Goal: Information Seeking & Learning: Find specific fact

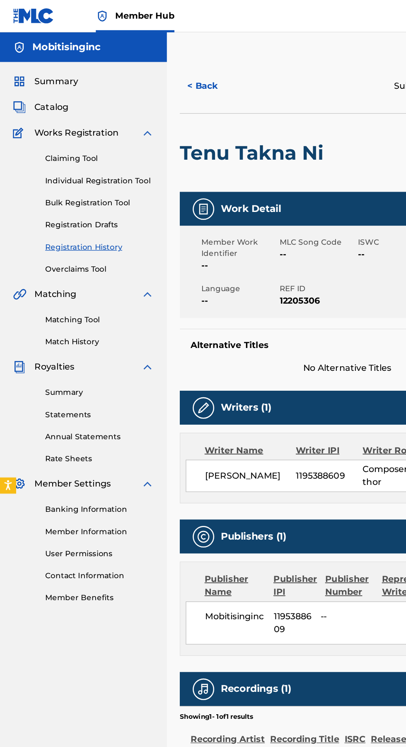
click at [40, 85] on span "Catalog" at bounding box center [40, 83] width 26 height 10
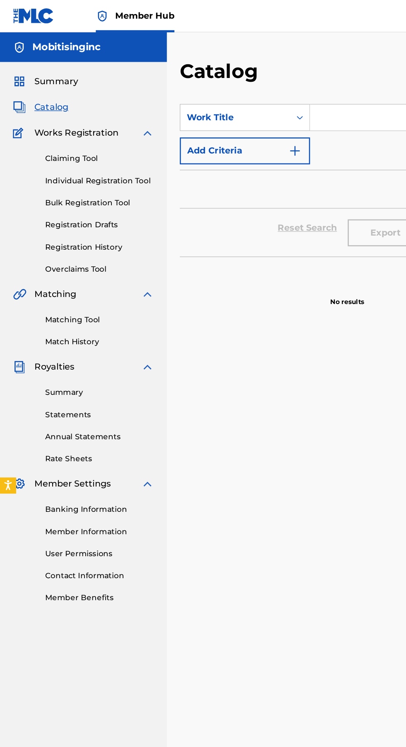
click at [59, 190] on link "Registration History" at bounding box center [77, 190] width 84 height 9
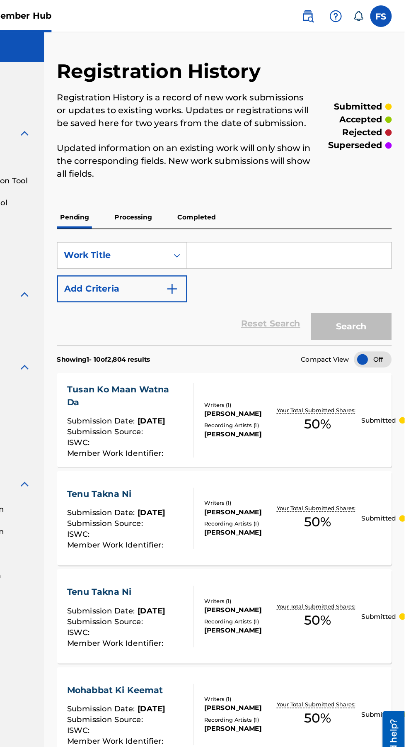
click at [276, 332] on div "[PERSON_NAME]" at bounding box center [279, 334] width 54 height 7
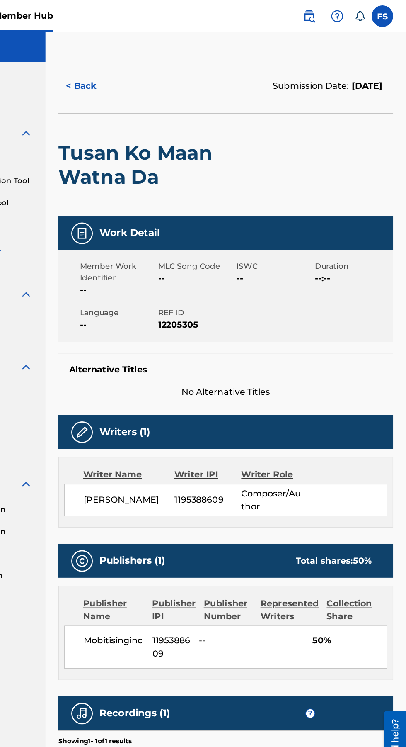
click at [326, 15] on link at bounding box center [332, 12] width 17 height 17
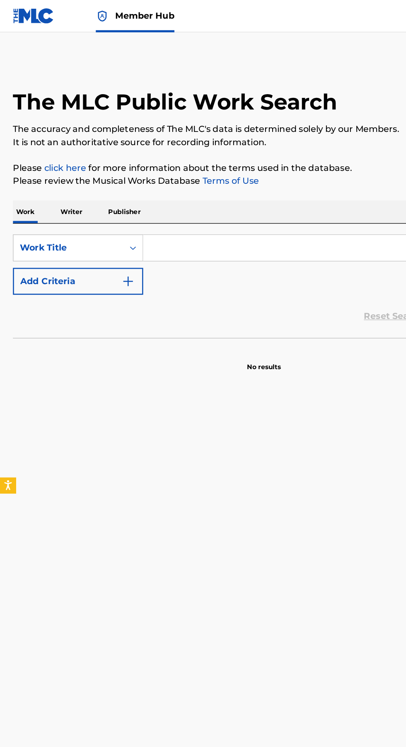
click at [95, 156] on p "Publisher" at bounding box center [96, 162] width 30 height 17
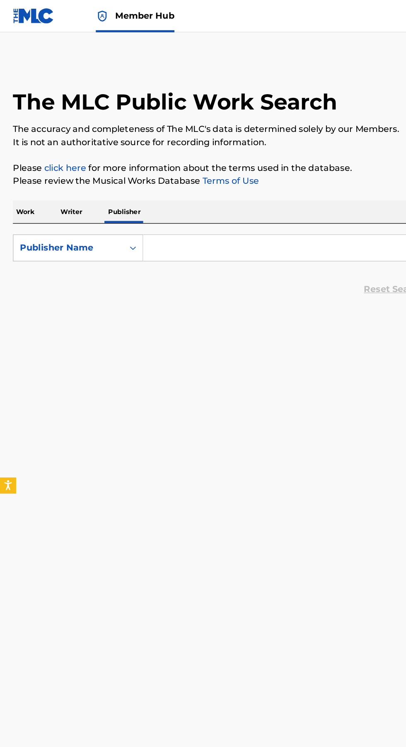
click at [253, 194] on input "Search Form" at bounding box center [253, 191] width 286 height 20
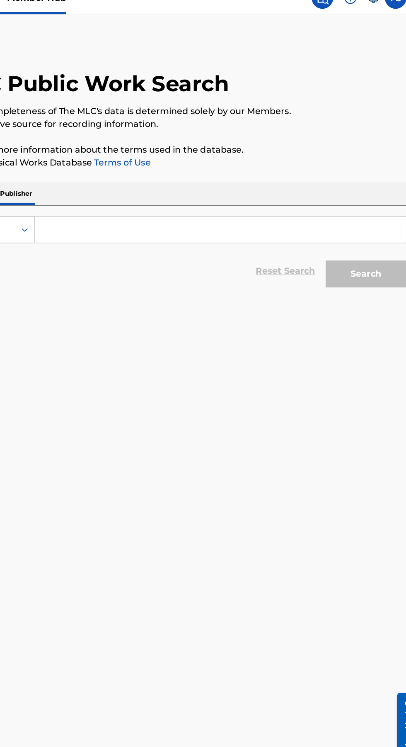
type input "[PERSON_NAME]"
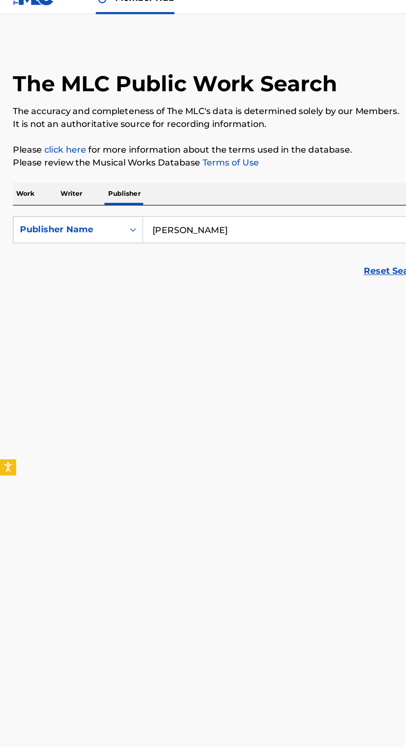
click at [53, 158] on p "Writer" at bounding box center [55, 162] width 22 height 17
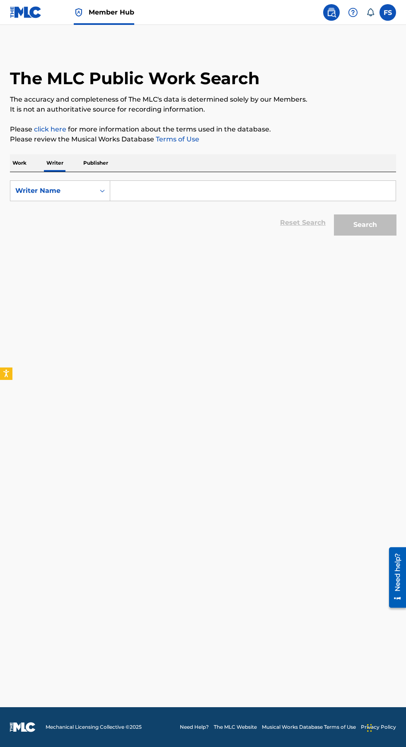
click at [175, 191] on input "Search Form" at bounding box center [253, 191] width 286 height 20
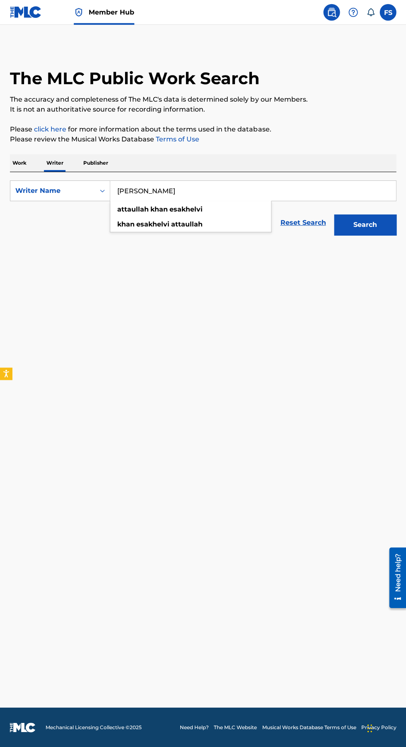
type input "[PERSON_NAME]"
click at [368, 230] on button "Search" at bounding box center [365, 224] width 62 height 21
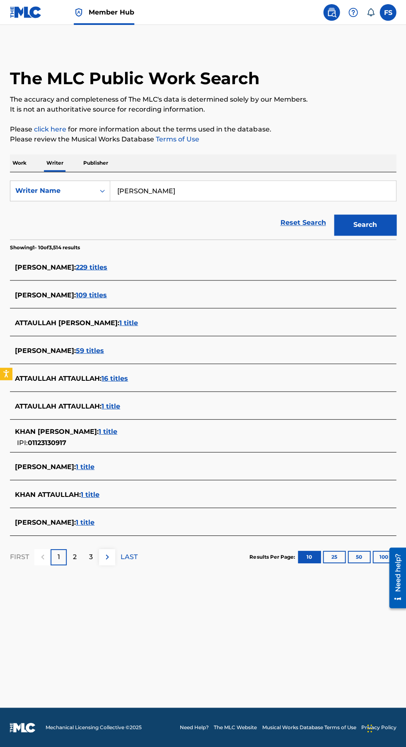
scroll to position [9, 0]
click at [107, 263] on span "229 titles" at bounding box center [92, 267] width 32 height 8
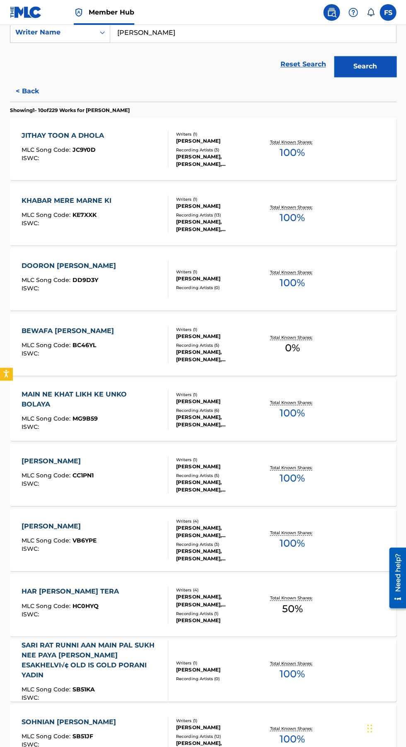
scroll to position [158, 0]
click at [124, 541] on div "VEER BAJRANG MLC Song Code : VB6YPE ISWC :" at bounding box center [95, 539] width 147 height 37
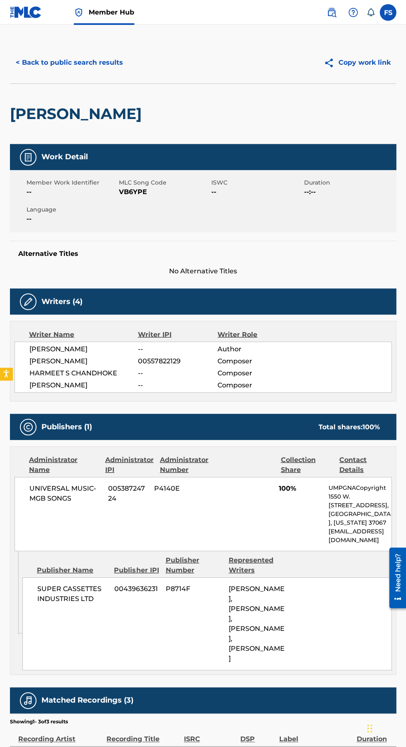
scroll to position [3, 0]
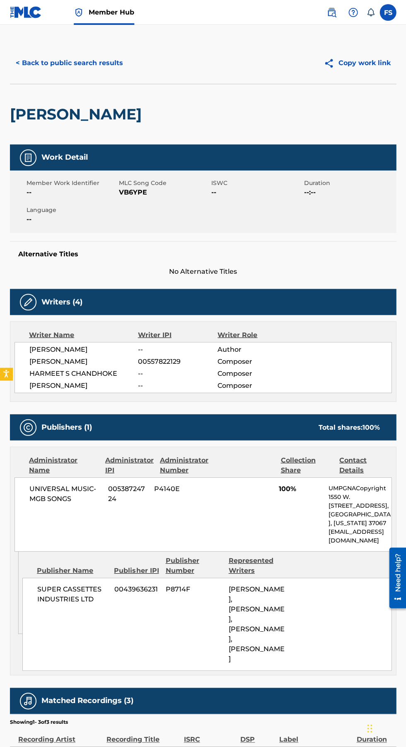
click at [27, 60] on button "< Back to public search results" at bounding box center [69, 63] width 119 height 21
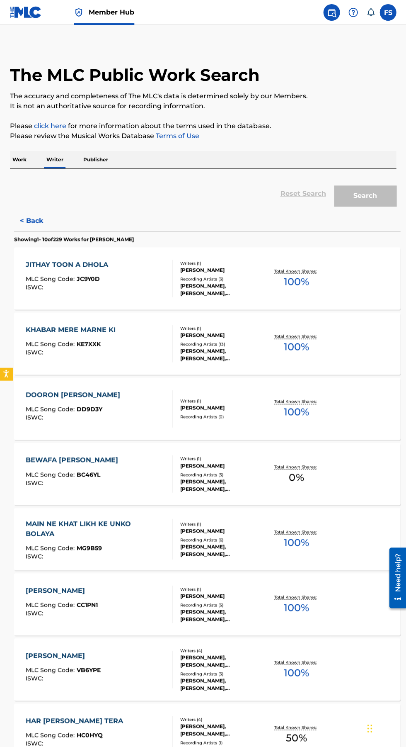
scroll to position [63, 0]
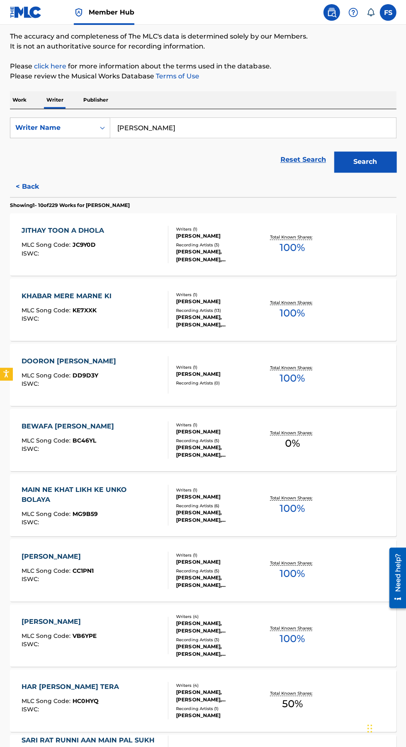
click at [187, 261] on div "[PERSON_NAME], [PERSON_NAME], [PERSON_NAME]" at bounding box center [218, 255] width 84 height 15
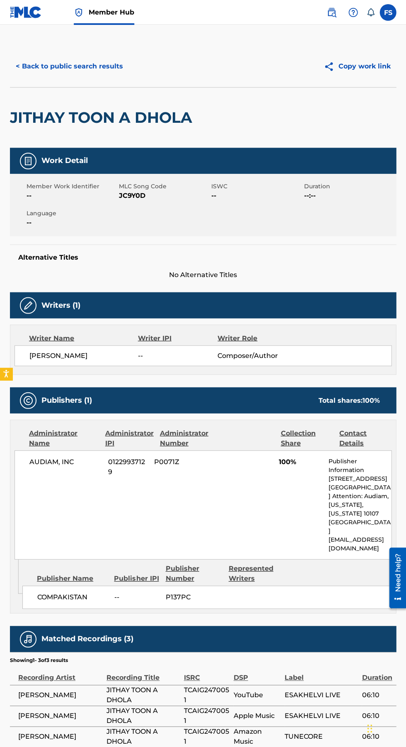
click at [26, 63] on button "< Back to public search results" at bounding box center [69, 66] width 119 height 21
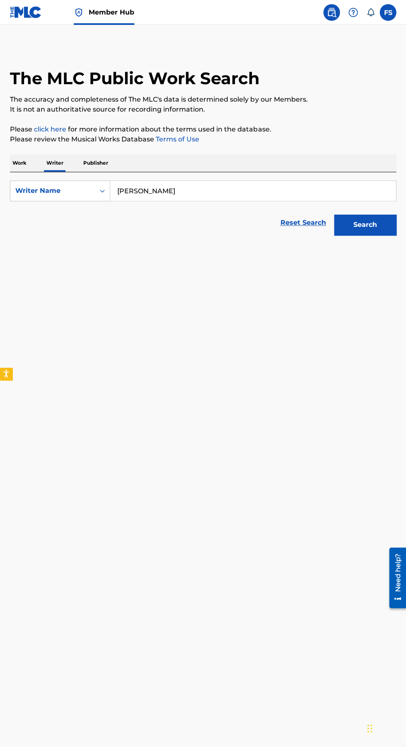
scroll to position [63, 0]
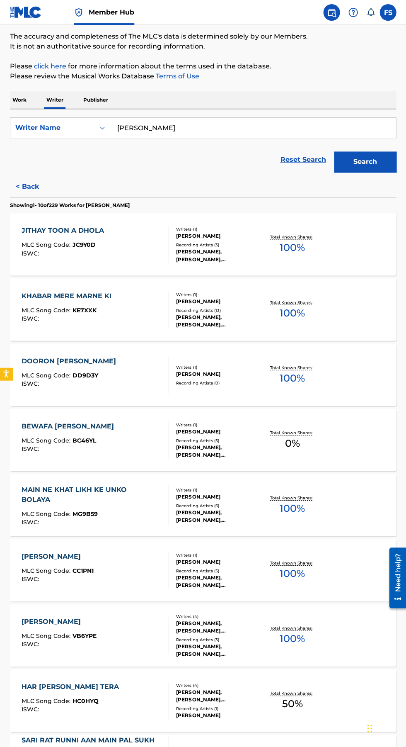
click at [118, 423] on div "BEWAFA [PERSON_NAME]" at bounding box center [70, 426] width 97 height 10
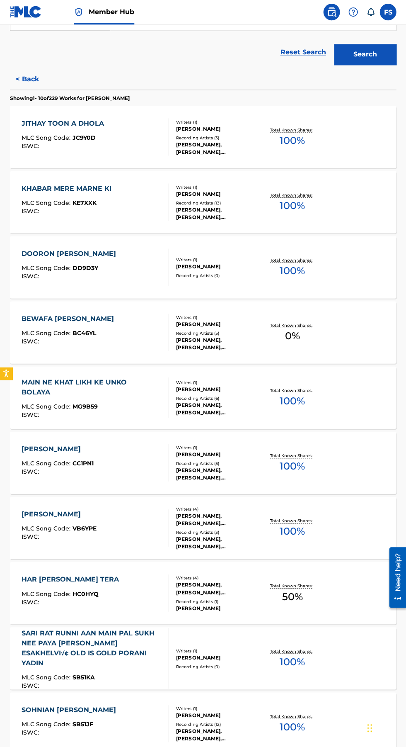
scroll to position [201, 0]
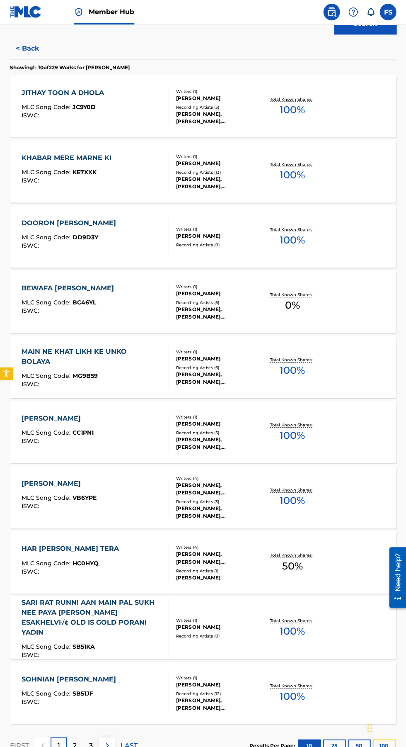
click at [384, 745] on button "100" at bounding box center [384, 745] width 23 height 12
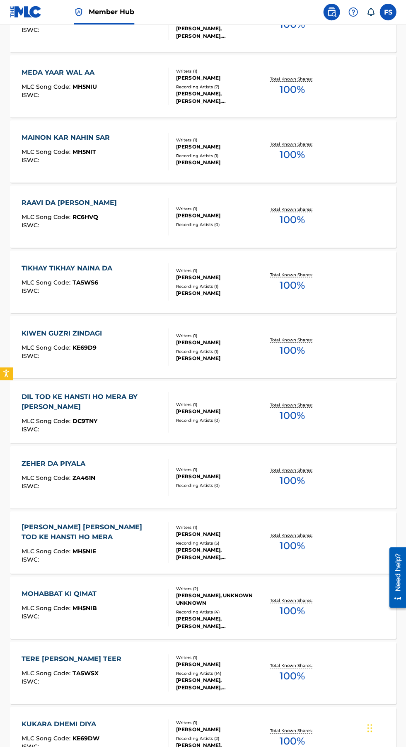
scroll to position [1004, 0]
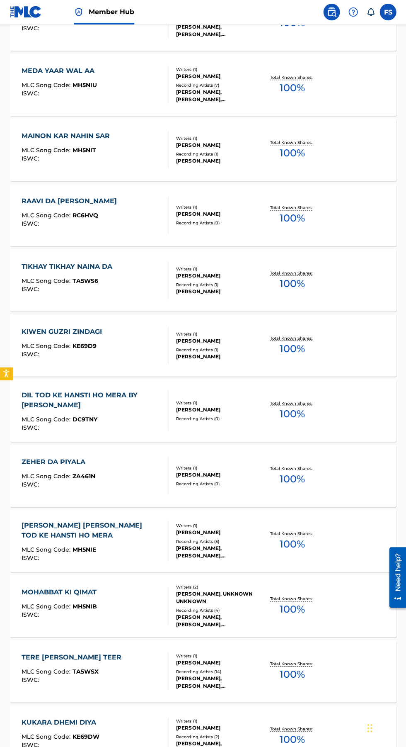
click at [219, 547] on div "[PERSON_NAME], [PERSON_NAME], [PERSON_NAME], [PERSON_NAME], [PERSON_NAME]" at bounding box center [218, 552] width 84 height 15
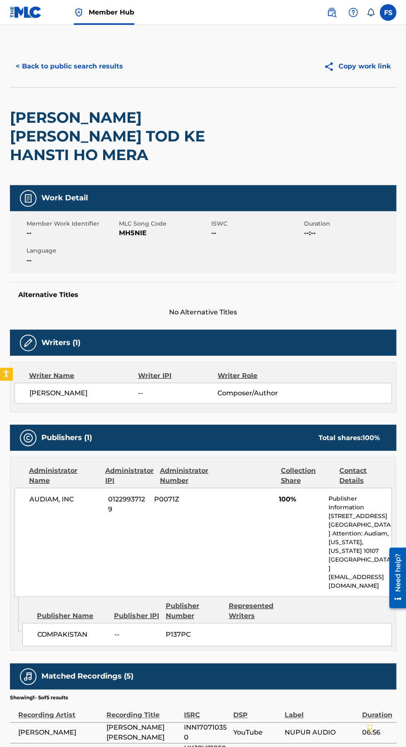
click at [52, 65] on button "< Back to public search results" at bounding box center [69, 66] width 119 height 21
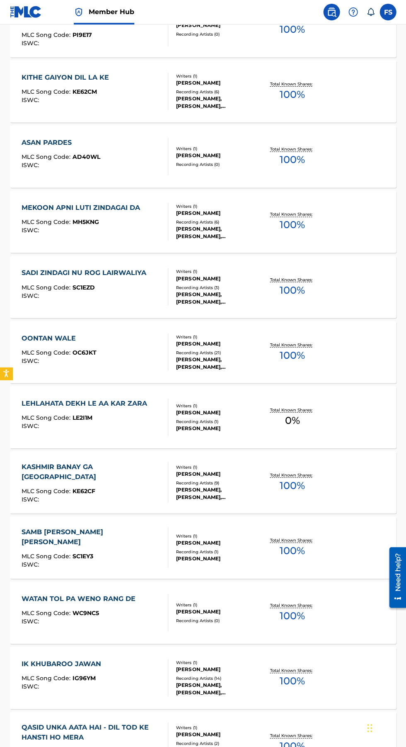
scroll to position [3556, 0]
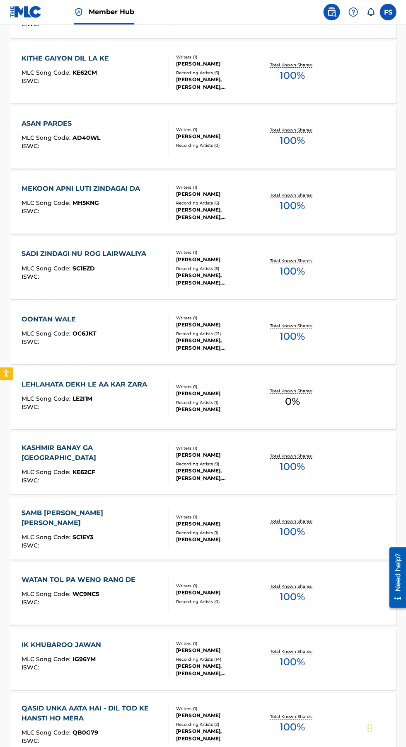
click at [219, 463] on div "Recording Artists ( 9 )" at bounding box center [218, 464] width 84 height 6
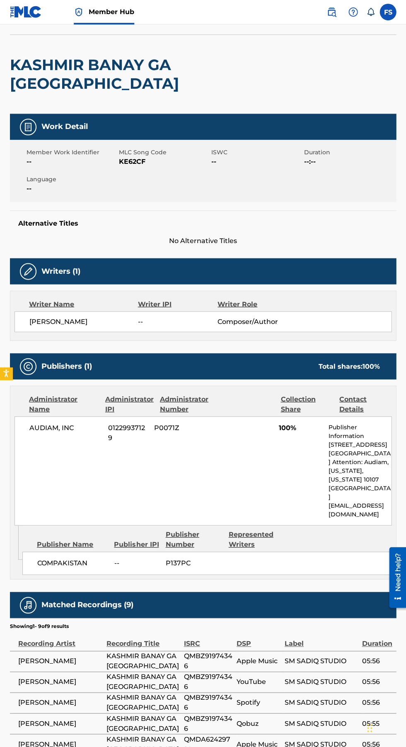
scroll to position [122, 0]
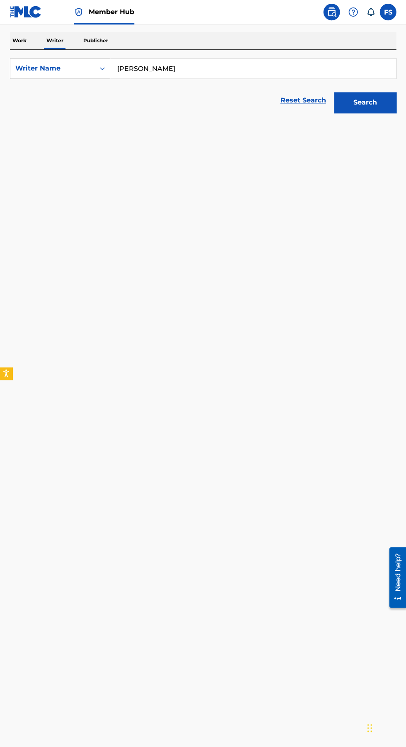
scroll to position [6061, 0]
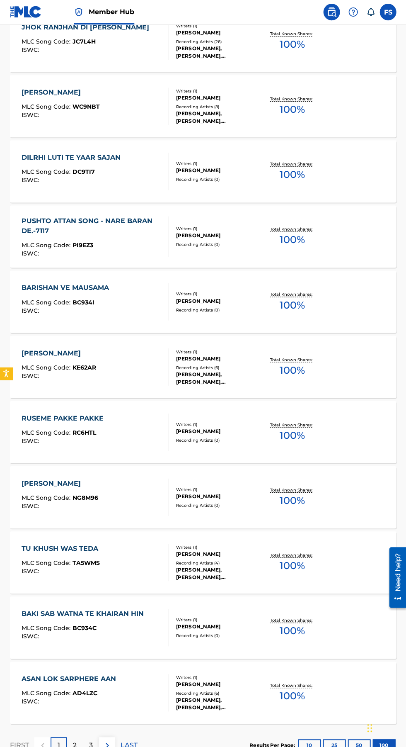
click at [224, 708] on div "[PERSON_NAME], [PERSON_NAME], [PERSON_NAME], [PERSON_NAME], [PERSON_NAME]" at bounding box center [218, 703] width 84 height 15
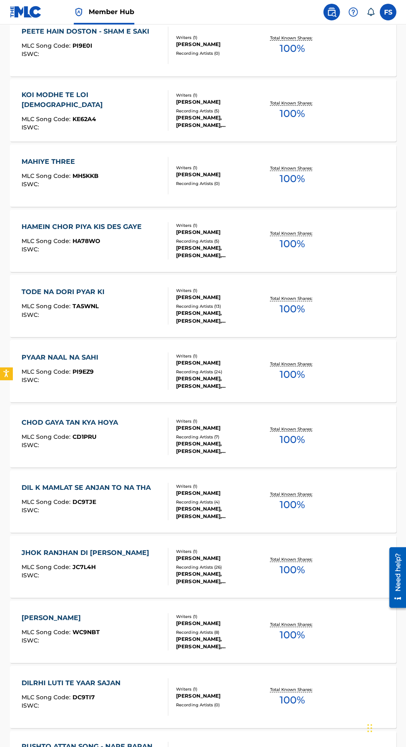
scroll to position [6061, 0]
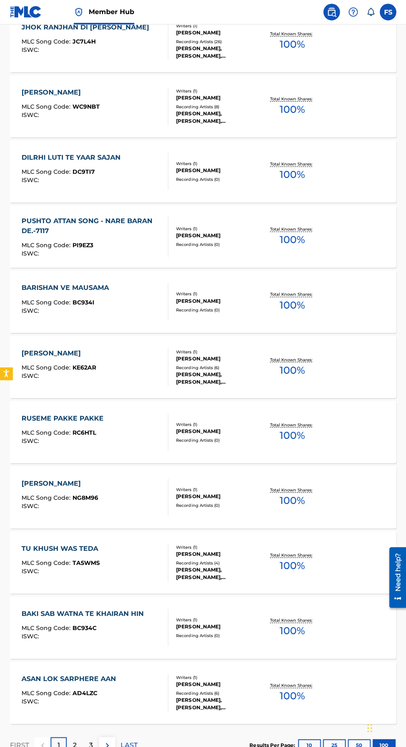
click at [129, 745] on p "LAST" at bounding box center [129, 745] width 17 height 10
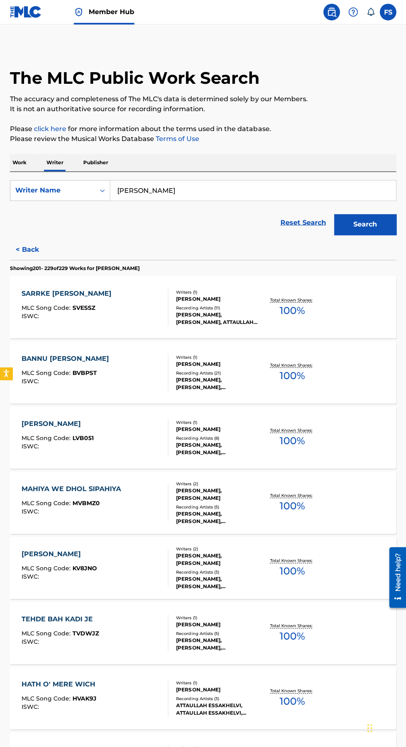
scroll to position [1438, 0]
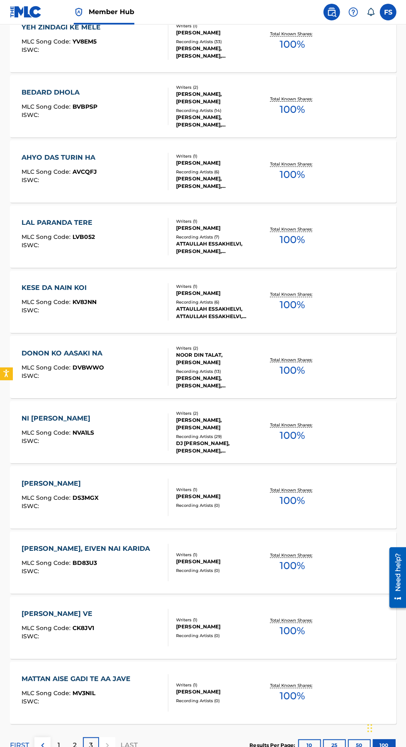
click at [69, 360] on div "DONON KO AASAKI NA MLC Song Code : DVBWWO ISWC :" at bounding box center [64, 366] width 85 height 37
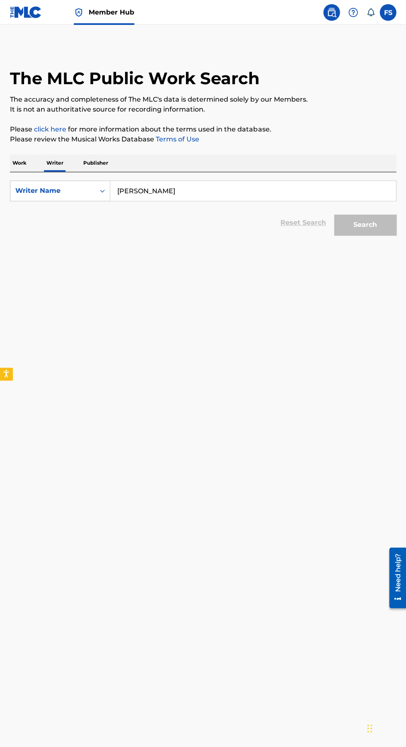
scroll to position [63, 0]
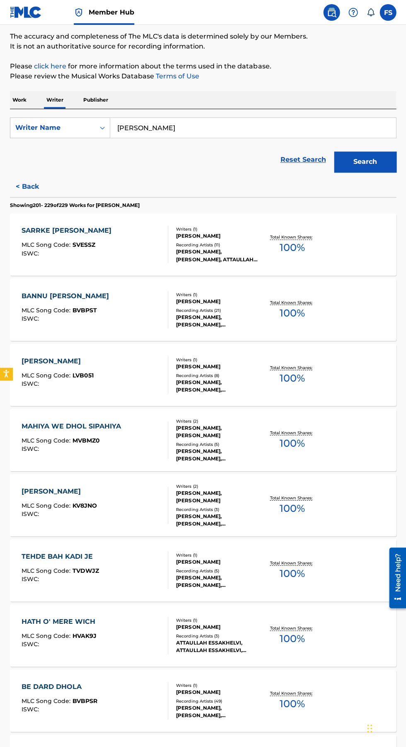
click at [105, 362] on div "LALAI TUN MUNDRI MLC Song Code : LVB051 ISWC :" at bounding box center [95, 374] width 147 height 37
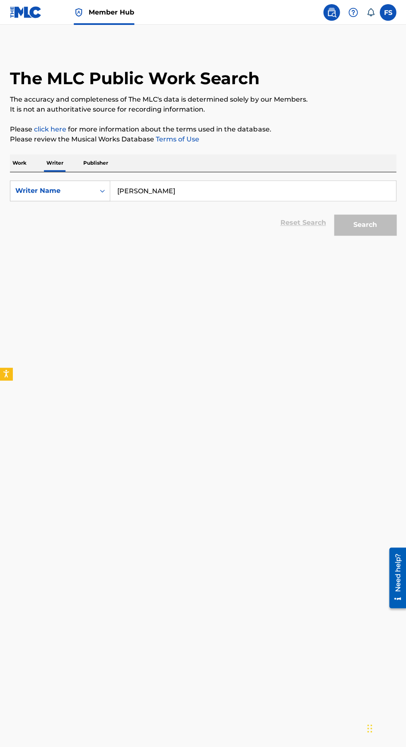
scroll to position [63, 0]
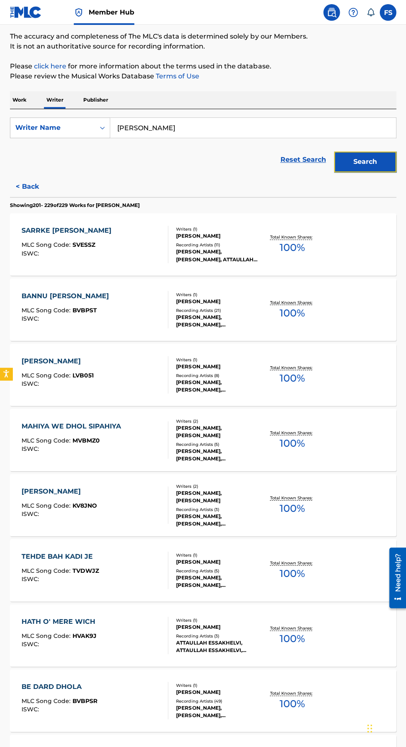
click at [384, 161] on button "Search" at bounding box center [365, 161] width 62 height 21
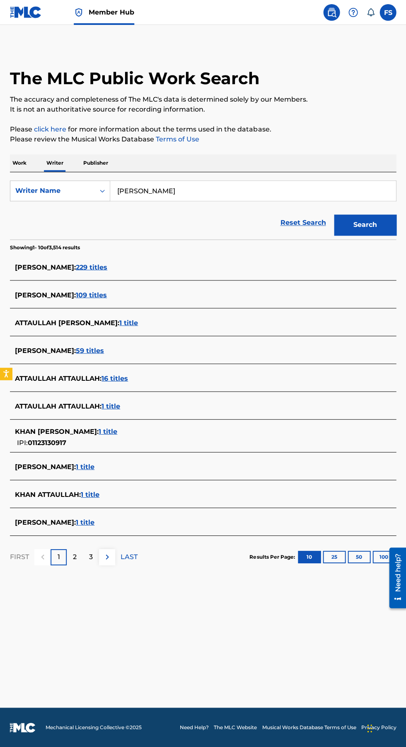
click at [92, 291] on span "109 titles" at bounding box center [91, 295] width 31 height 8
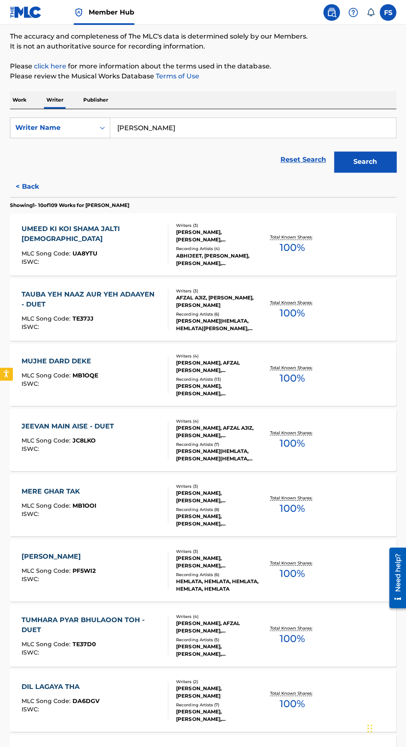
click at [204, 249] on div "Recording Artists ( 4 )" at bounding box center [218, 249] width 84 height 6
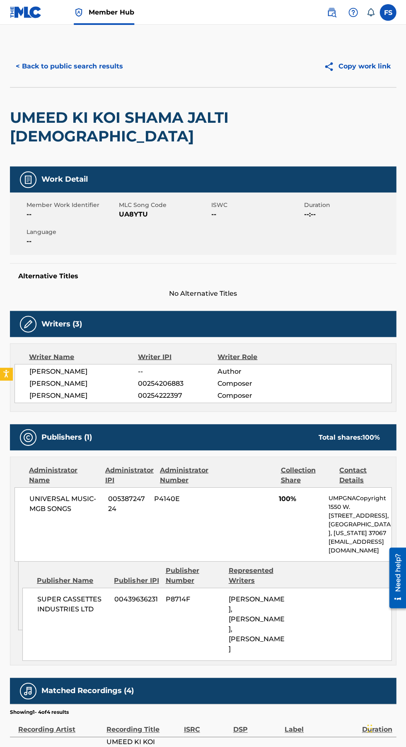
click at [35, 65] on button "< Back to public search results" at bounding box center [69, 66] width 119 height 21
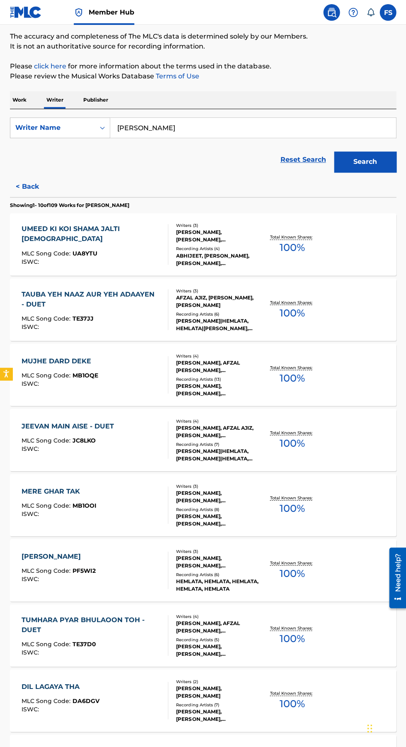
click at [204, 311] on div "Recording Artists ( 6 )" at bounding box center [218, 314] width 84 height 6
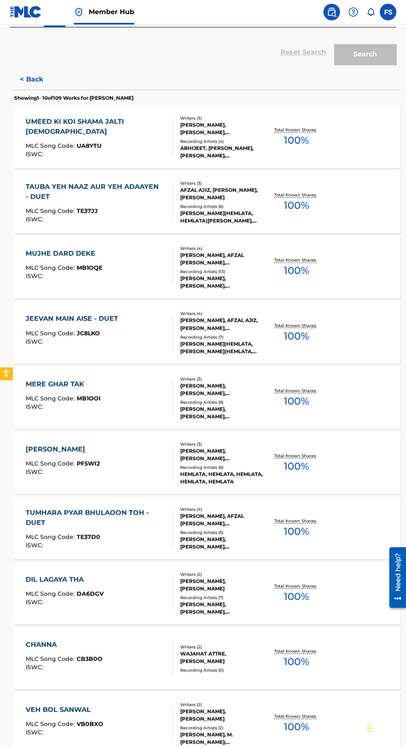
scroll to position [201, 0]
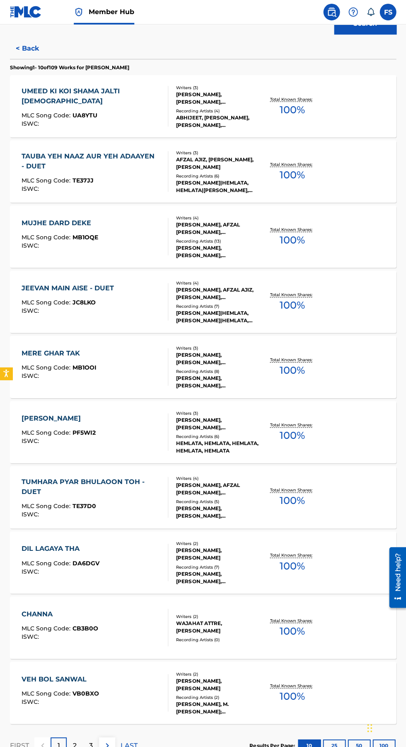
click at [198, 314] on div "[PERSON_NAME]|HEMLATA, [PERSON_NAME]|HEMLATA, [PERSON_NAME],HEMLATA, HEMLATA|[P…" at bounding box center [218, 316] width 84 height 15
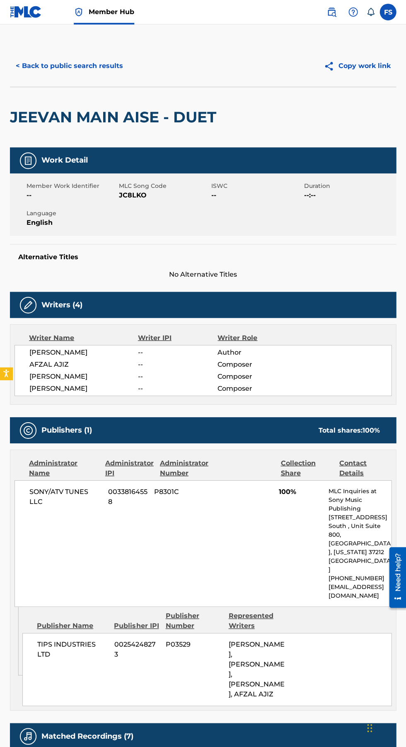
scroll to position [130, 0]
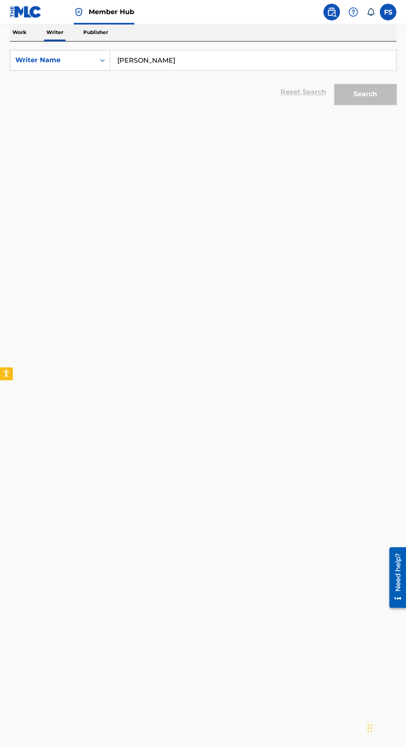
scroll to position [201, 0]
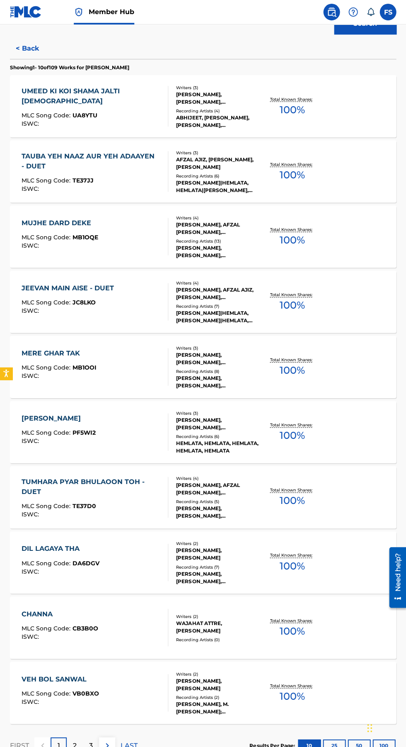
click at [102, 547] on div "DIL LAGAYA THA MLC Song Code : DA6DGV ISWC :" at bounding box center [95, 562] width 147 height 37
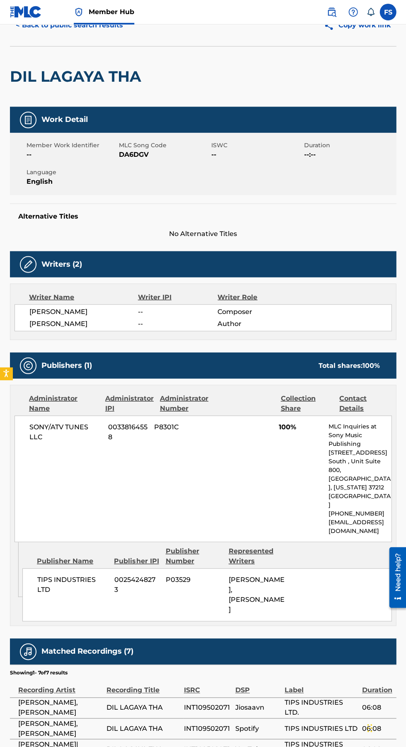
scroll to position [106, 0]
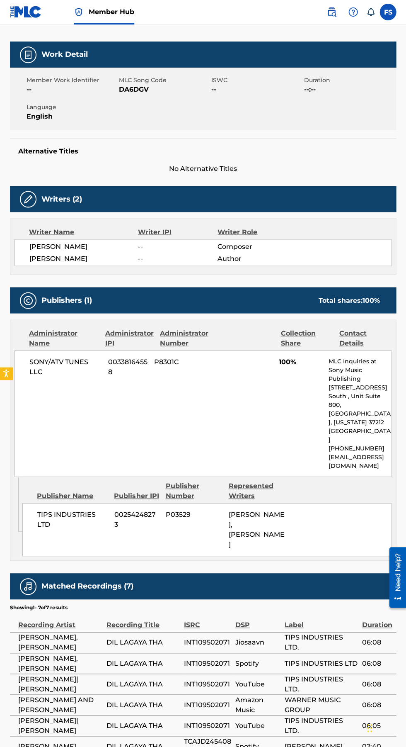
scroll to position [201, 0]
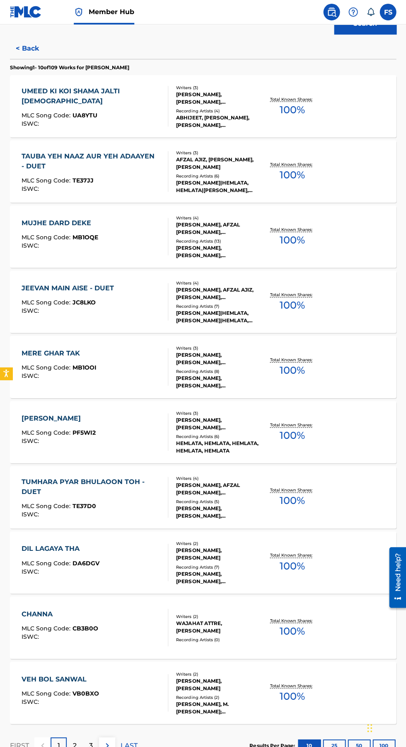
click at [240, 620] on div "WAJAHAT ATTRE, [PERSON_NAME]" at bounding box center [218, 626] width 84 height 15
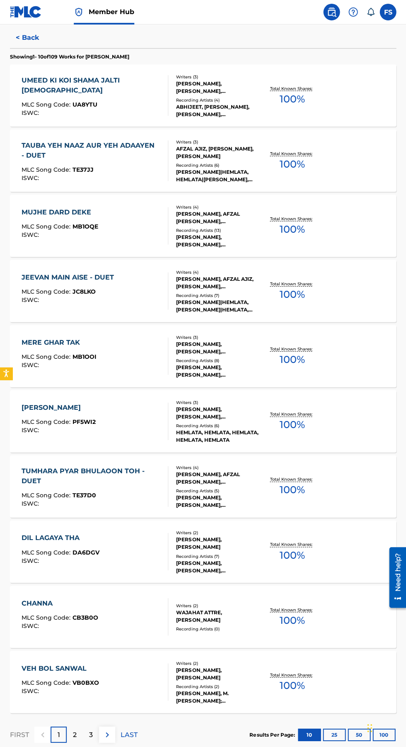
scroll to position [264, 0]
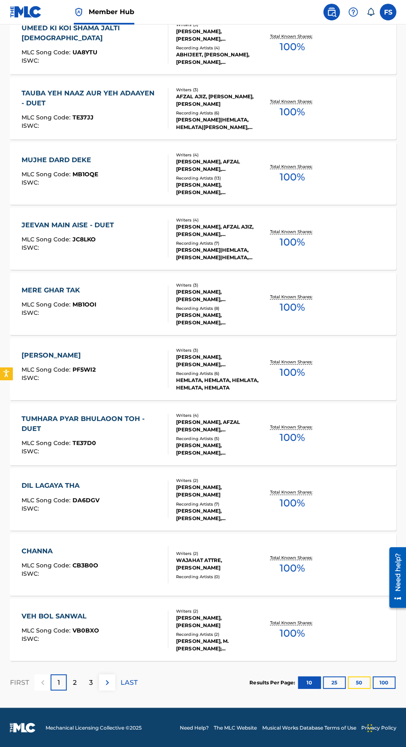
click at [356, 679] on button "50" at bounding box center [359, 682] width 23 height 12
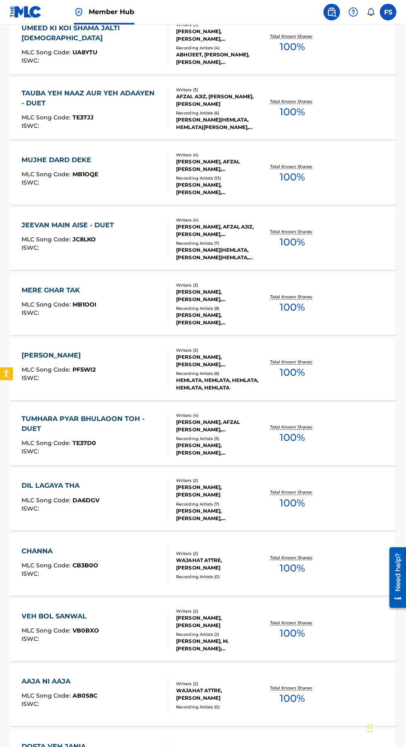
click at [241, 477] on div "Writers ( 2 )" at bounding box center [218, 480] width 84 height 6
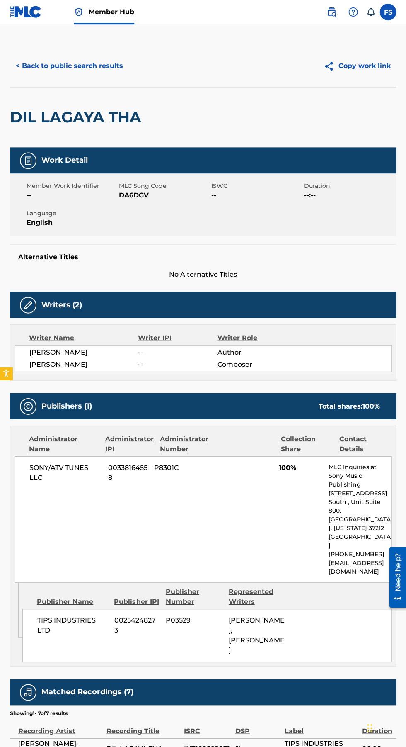
scroll to position [63, 0]
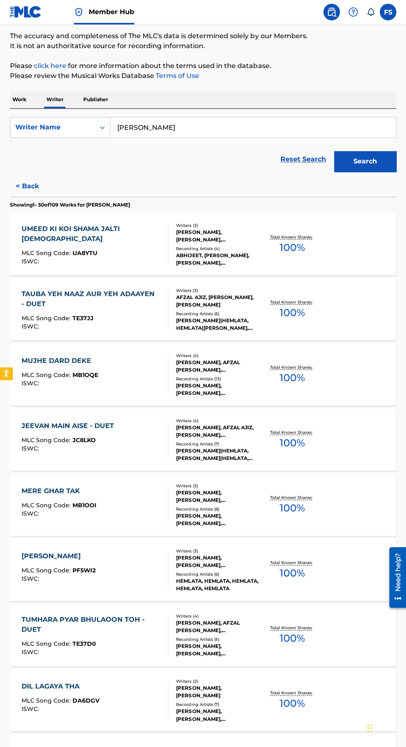
click at [213, 637] on div "Recording Artists ( 5 )" at bounding box center [218, 639] width 84 height 6
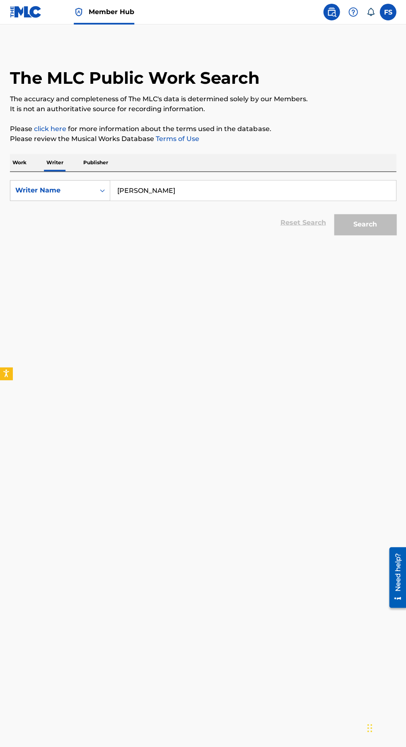
scroll to position [63, 0]
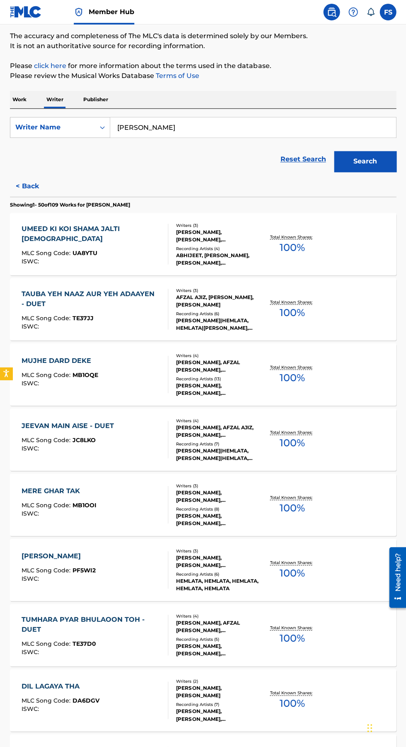
click at [122, 258] on div "ISWC :" at bounding box center [92, 261] width 140 height 6
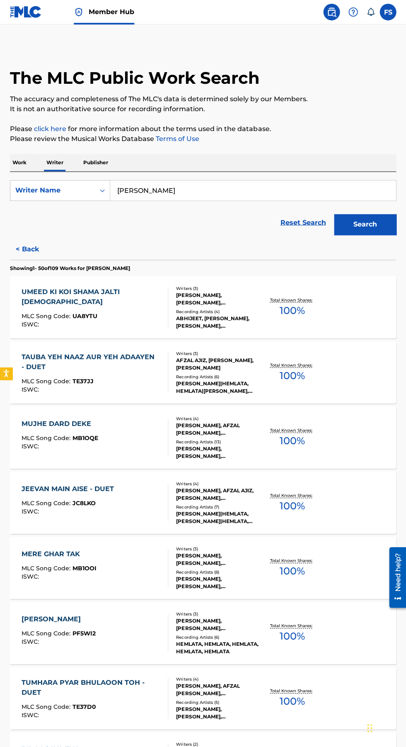
scroll to position [63, 0]
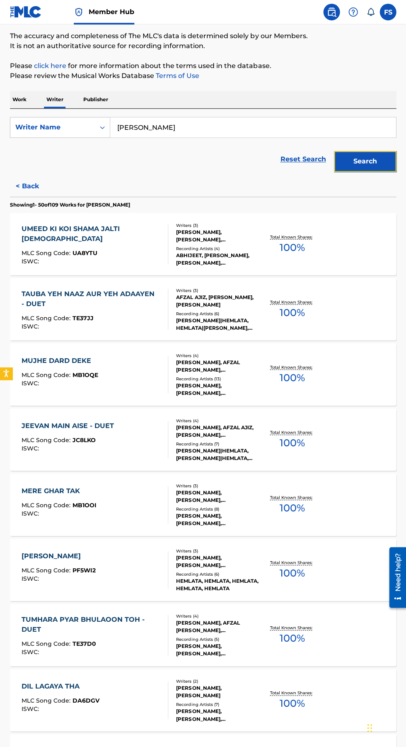
click at [350, 171] on button "Search" at bounding box center [365, 161] width 62 height 21
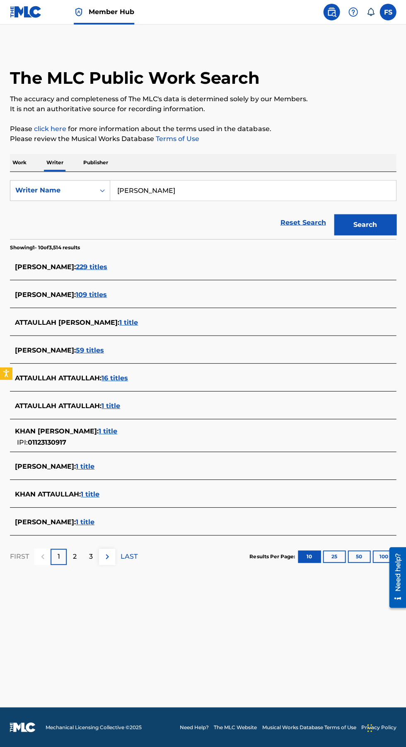
click at [148, 345] on div "[PERSON_NAME] : 59 titles" at bounding box center [192, 350] width 355 height 10
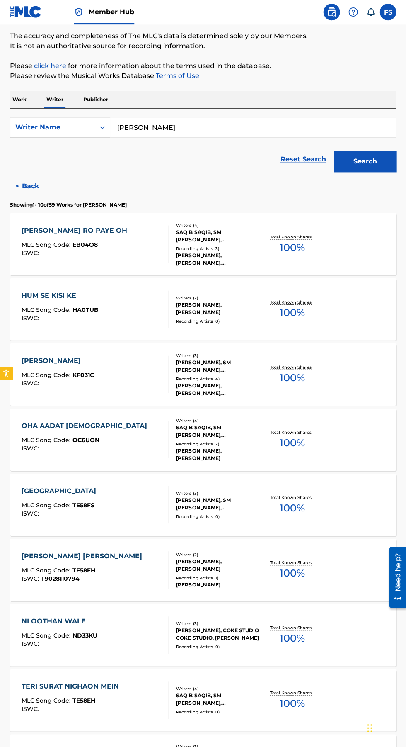
click at [213, 234] on div "SAQIB SAQIB, SM [PERSON_NAME], [PERSON_NAME], [PERSON_NAME]" at bounding box center [218, 236] width 84 height 15
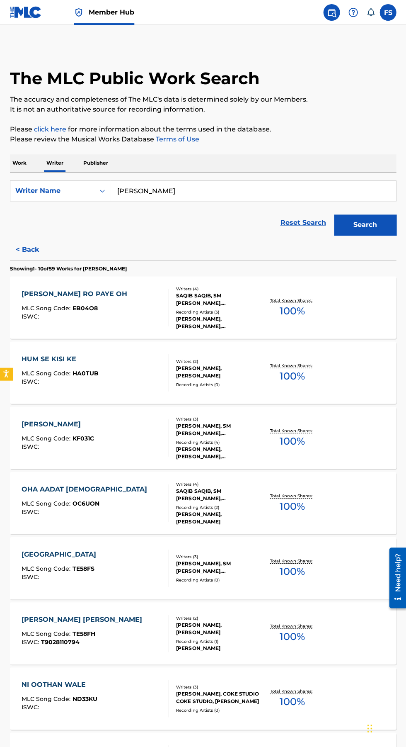
click at [61, 361] on div "HUM SE KISI KE" at bounding box center [60, 359] width 77 height 10
click at [222, 188] on input "[PERSON_NAME]" at bounding box center [253, 191] width 286 height 20
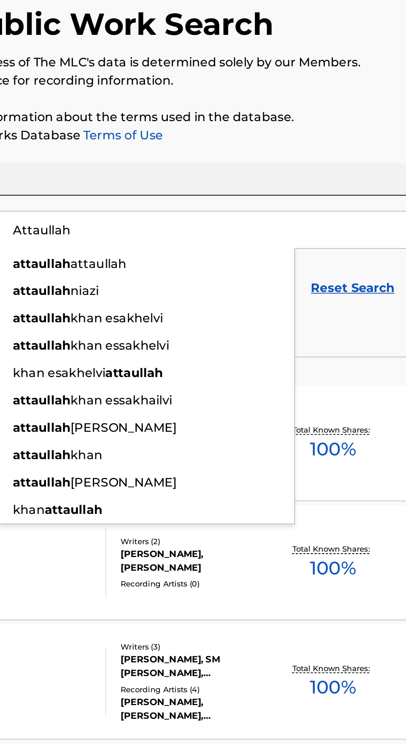
type input "Attaullah"
click at [334, 214] on button "Search" at bounding box center [365, 224] width 62 height 21
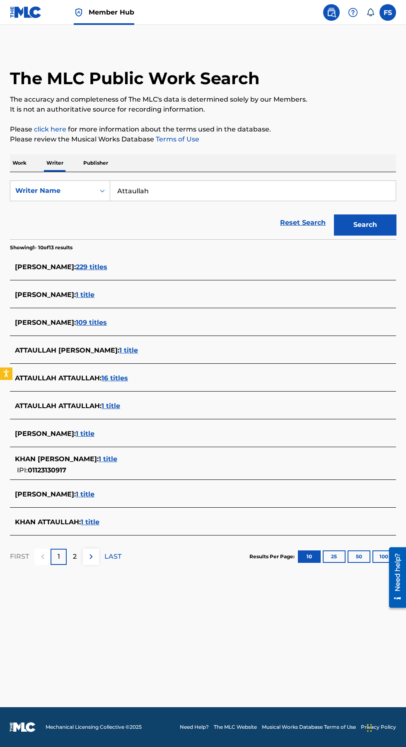
click at [120, 403] on span "1 title" at bounding box center [111, 406] width 19 height 8
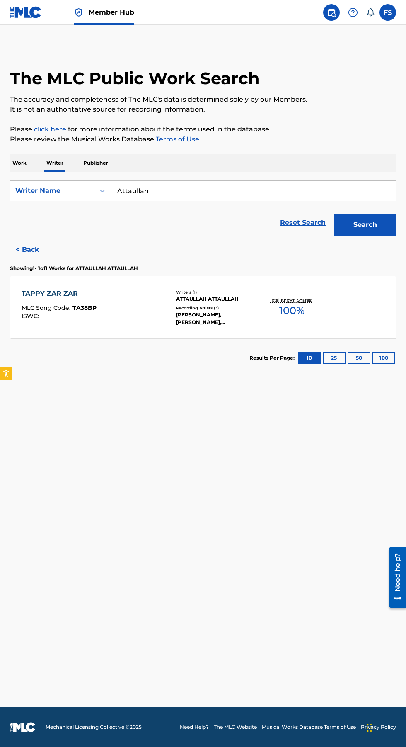
click at [243, 292] on div "Writers ( 1 )" at bounding box center [218, 292] width 84 height 6
click at [96, 163] on p "Publisher" at bounding box center [96, 162] width 30 height 17
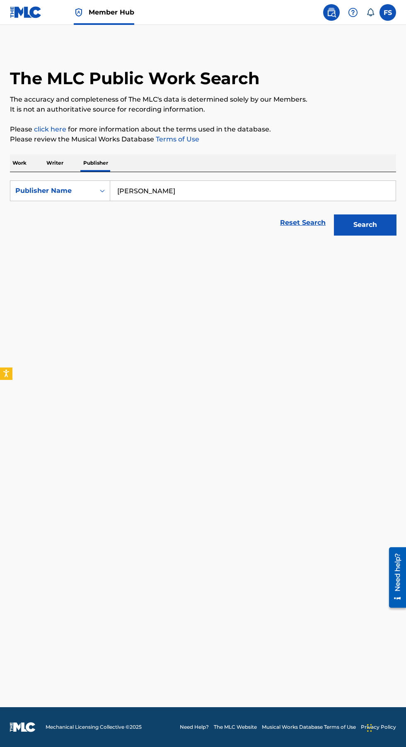
click at [249, 191] on input "[PERSON_NAME]" at bounding box center [253, 191] width 286 height 20
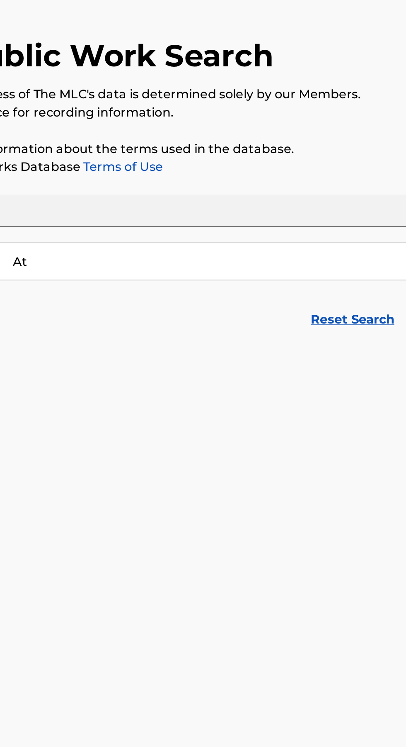
type input "A"
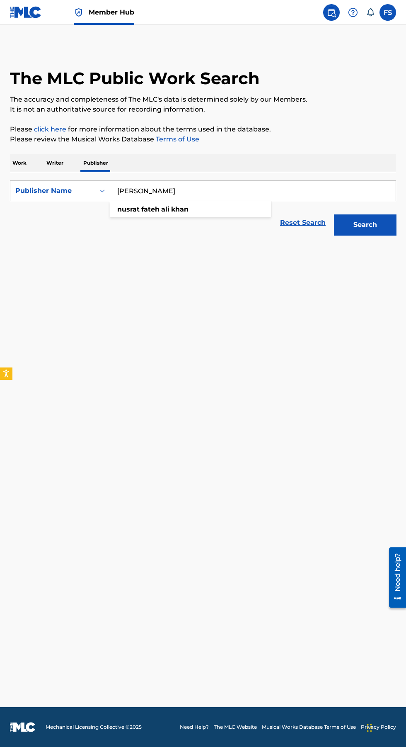
type input "[PERSON_NAME]"
click at [363, 225] on button "Search" at bounding box center [365, 224] width 62 height 21
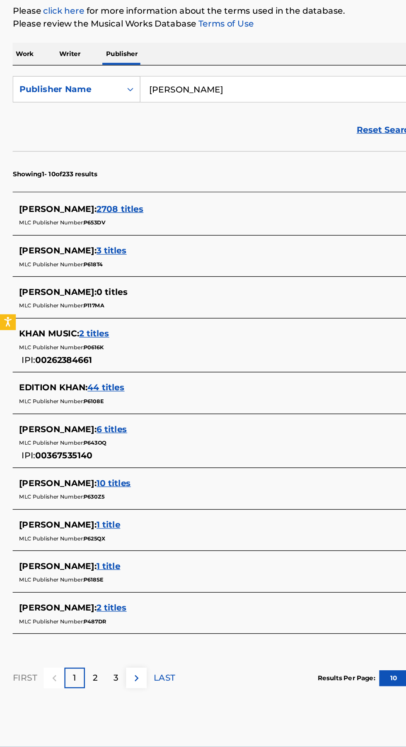
scroll to position [1, 0]
click at [104, 282] on span "2708 titles" at bounding box center [94, 285] width 37 height 8
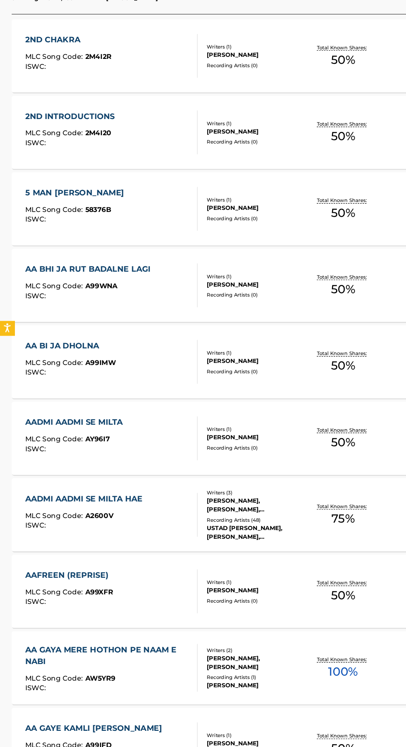
scroll to position [186, 0]
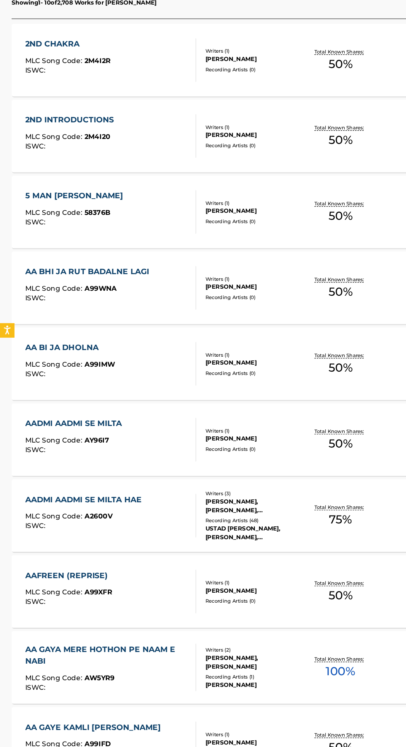
click at [117, 516] on div "AADMI AADMI SE MILTA HAE" at bounding box center [74, 519] width 104 height 10
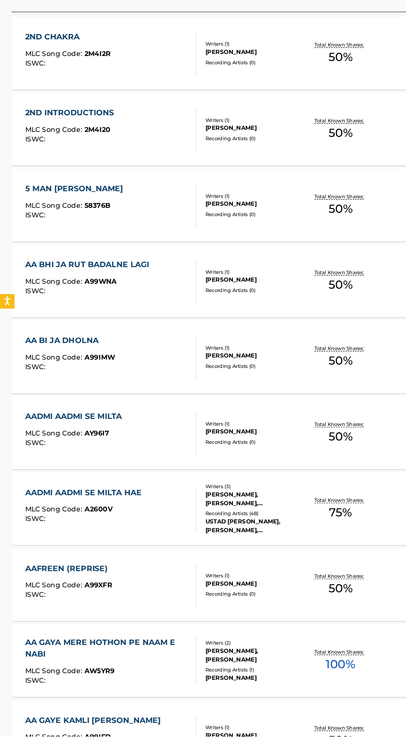
scroll to position [234, 0]
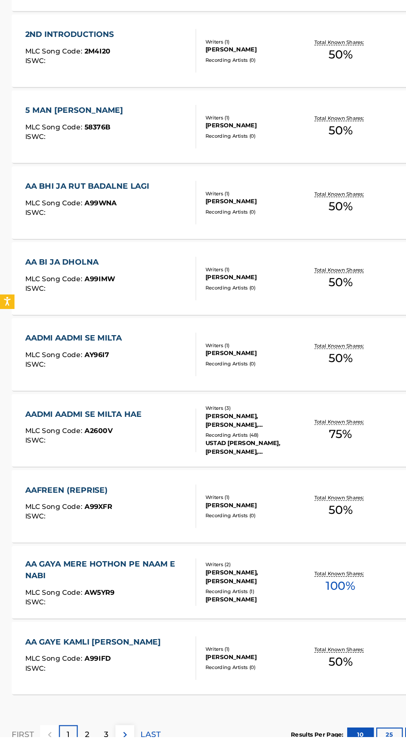
click at [145, 603] on div "AA GAYA MERE HOTHON PE NAAM E NABI" at bounding box center [92, 604] width 140 height 20
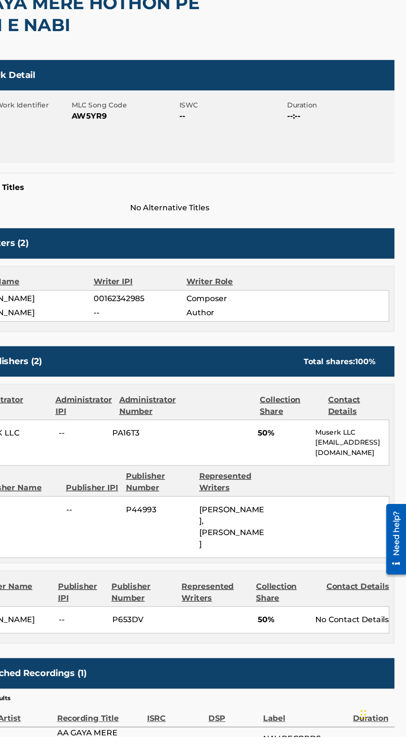
scroll to position [234, 0]
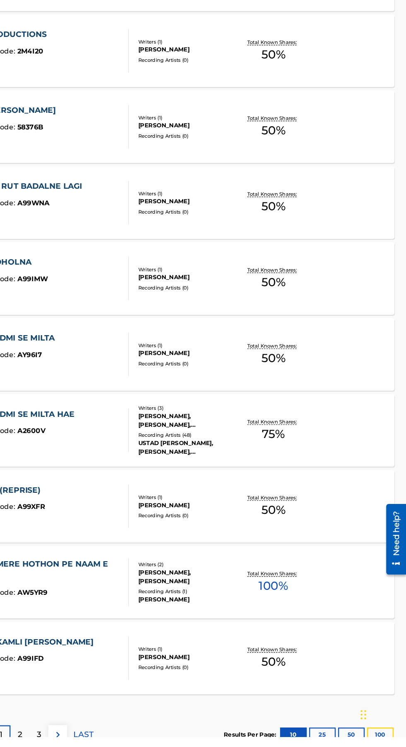
click at [382, 747] on button "100" at bounding box center [384, 745] width 23 height 12
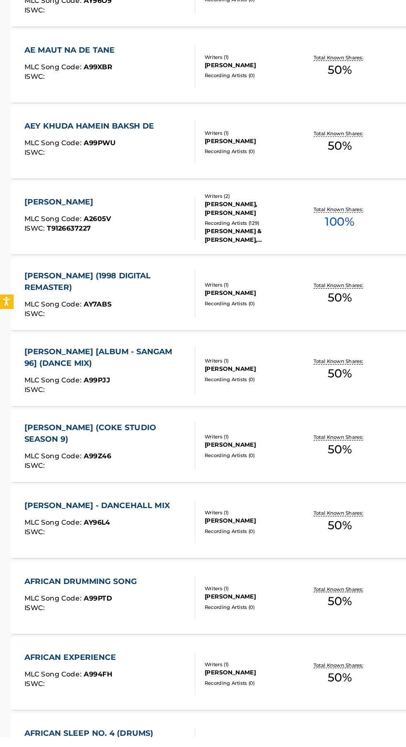
scroll to position [5953, 0]
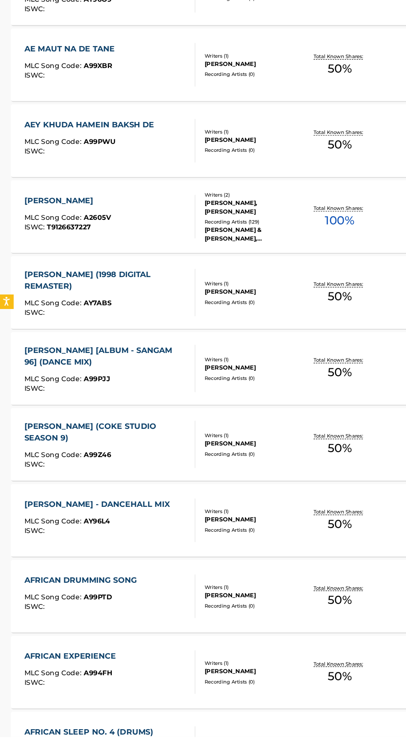
click at [95, 274] on div "AFREEN AFREEN MLC Song Code : A2605V ISWC : T9126637227 Writers ( 2 ) [PERSON_N…" at bounding box center [203, 301] width 387 height 62
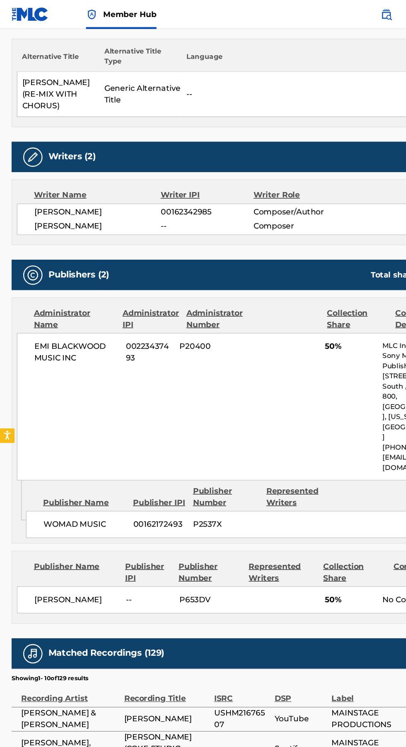
scroll to position [213, 0]
